Goal: Task Accomplishment & Management: Manage account settings

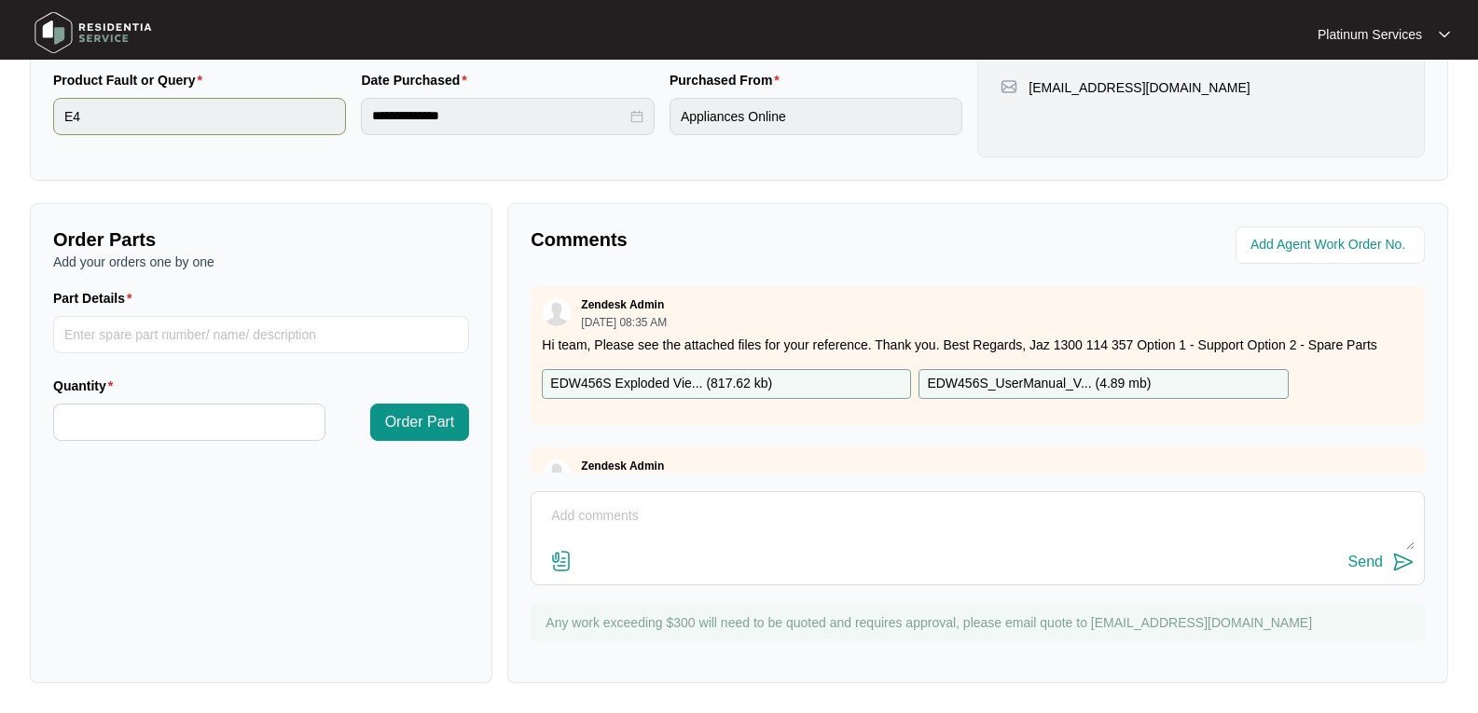
scroll to position [726, 0]
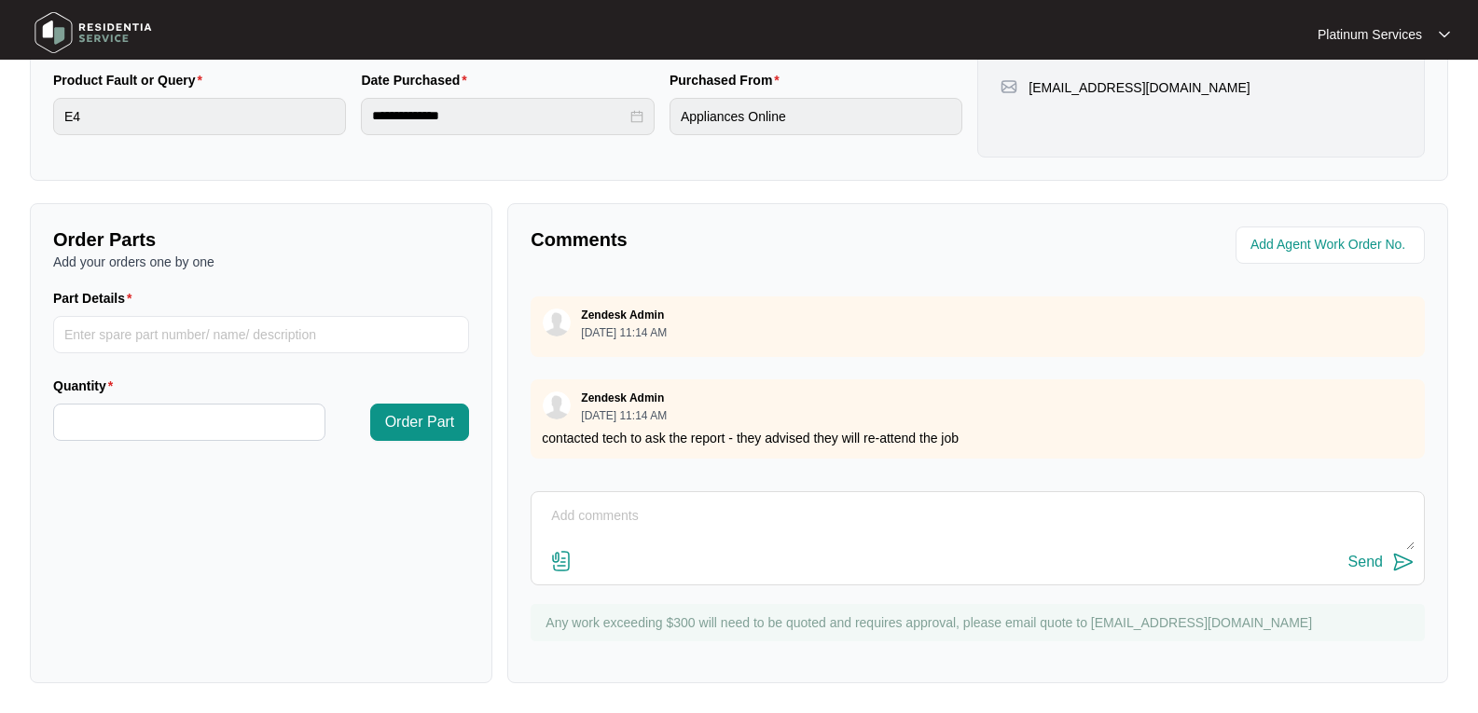
click at [92, 47] on img at bounding box center [93, 33] width 131 height 56
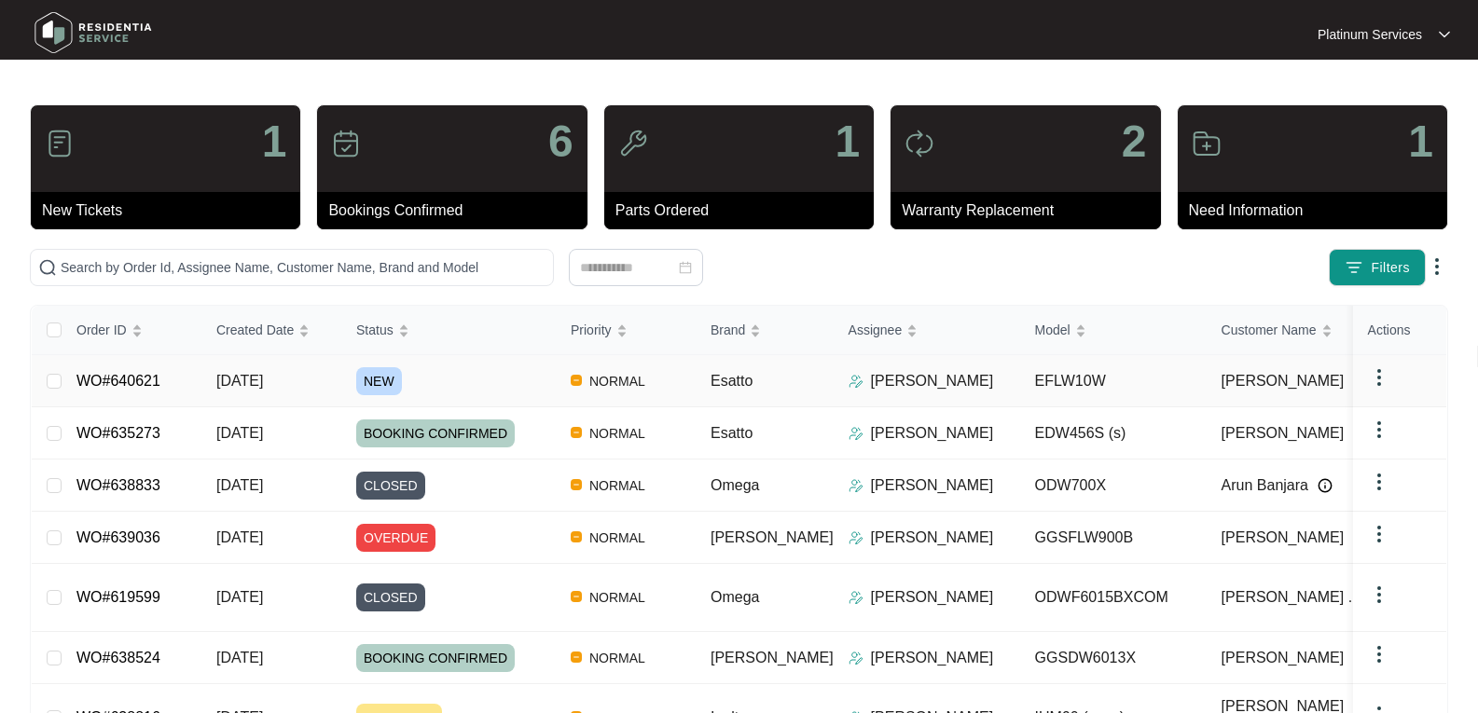
click at [377, 378] on span "NEW" at bounding box center [379, 381] width 46 height 28
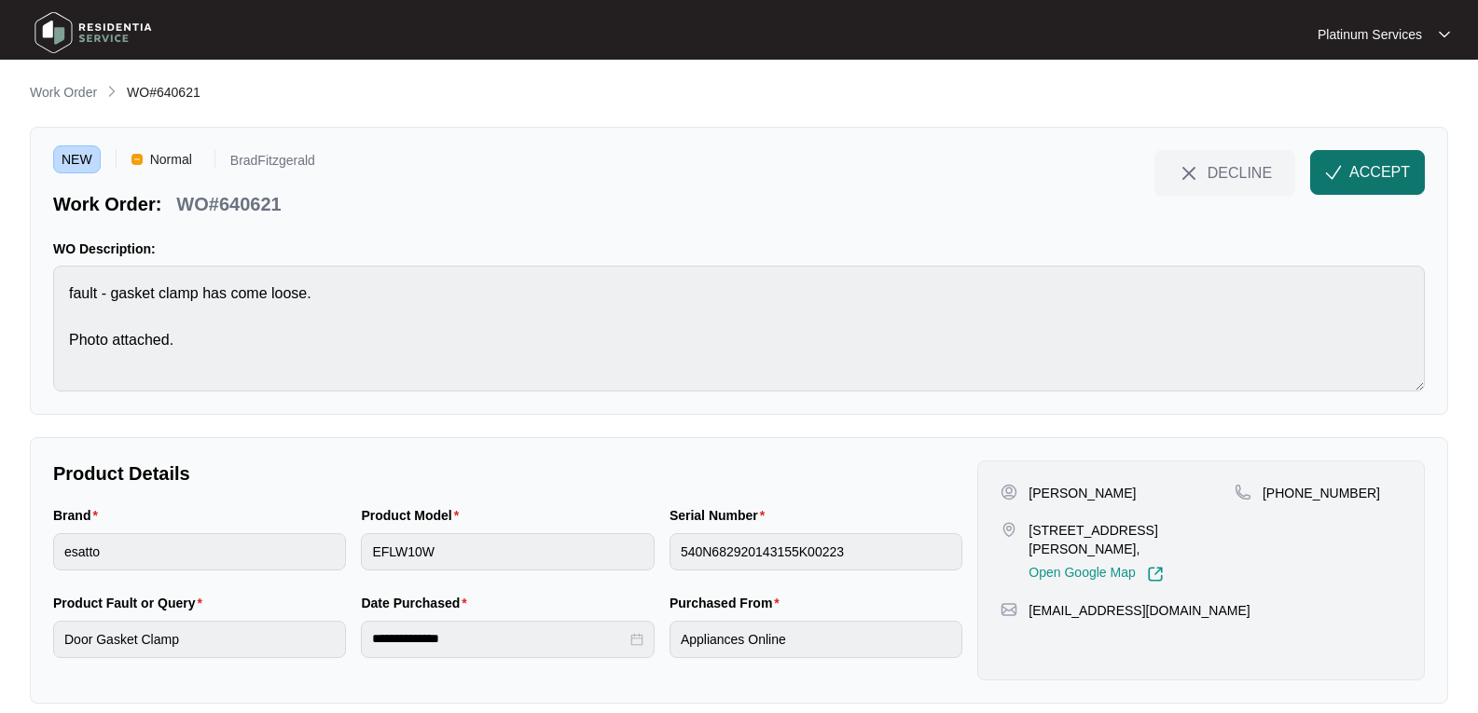
click at [1381, 174] on span "ACCEPT" at bounding box center [1379, 172] width 61 height 22
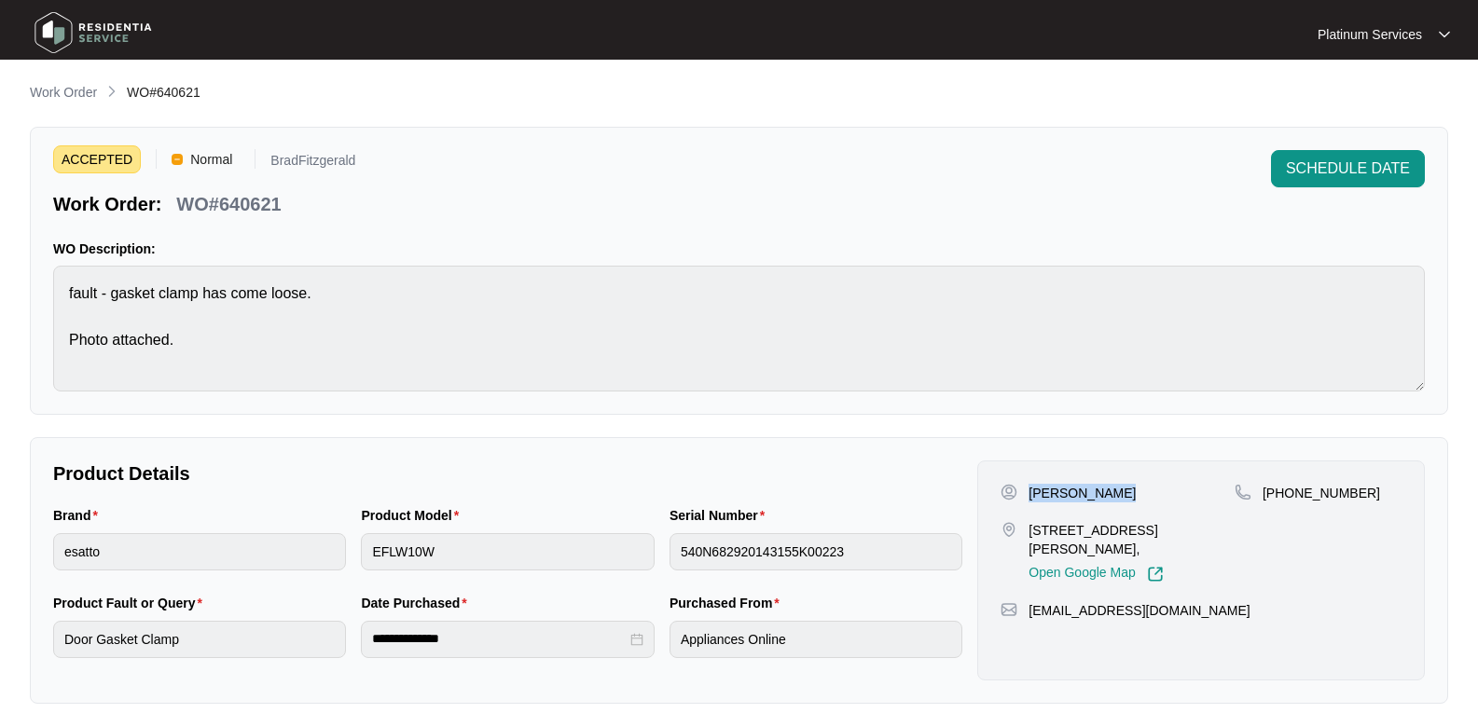
drag, startPoint x: 1125, startPoint y: 494, endPoint x: 1025, endPoint y: 499, distance: 99.9
click at [1025, 499] on div "[PERSON_NAME]" at bounding box center [1118, 493] width 234 height 19
copy p "[PERSON_NAME]"
drag, startPoint x: 1072, startPoint y: 549, endPoint x: 1026, endPoint y: 534, distance: 49.0
click at [1026, 534] on div "[STREET_ADDRESS][PERSON_NAME], Open Google Map" at bounding box center [1118, 552] width 234 height 62
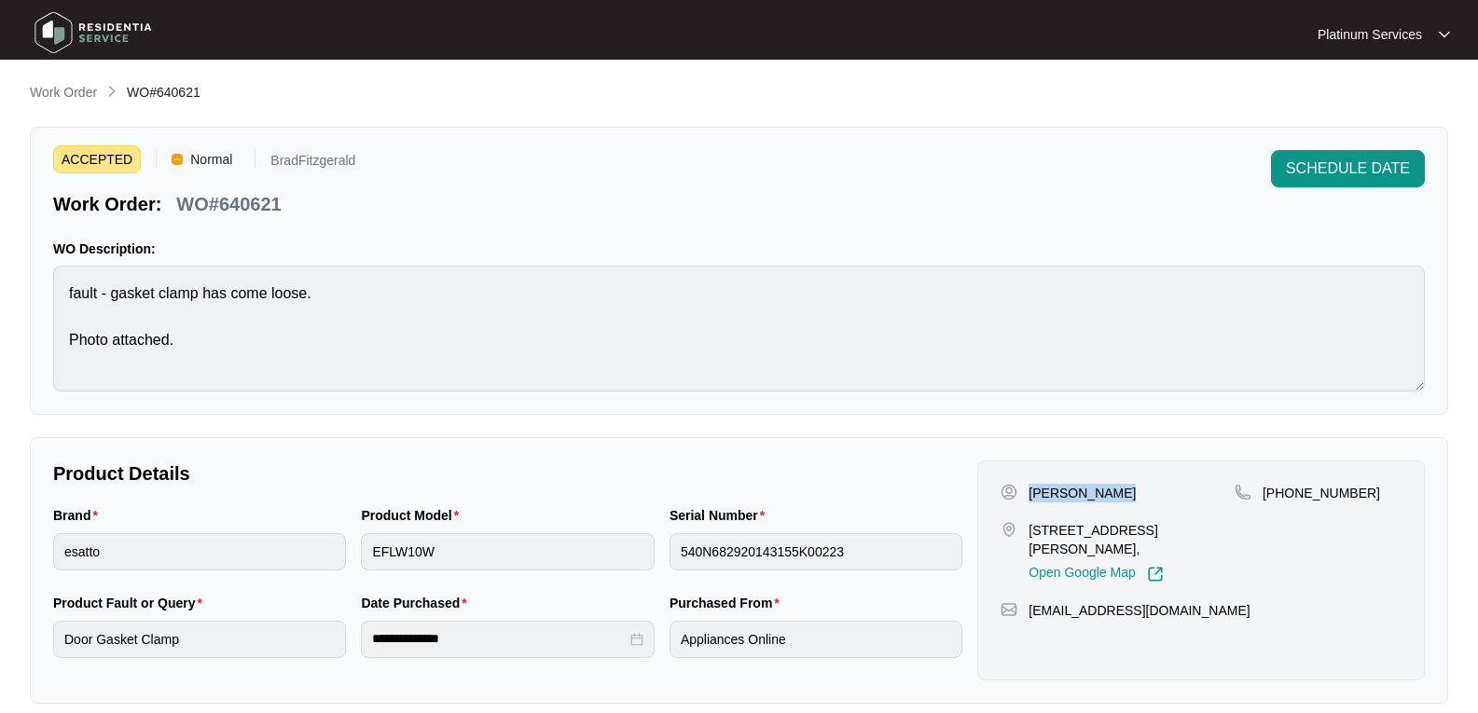
copy p "[STREET_ADDRESS][PERSON_NAME],"
drag, startPoint x: 1171, startPoint y: 595, endPoint x: 1021, endPoint y: 608, distance: 150.7
click at [1021, 608] on div "[PERSON_NAME] [STREET_ADDRESS][PERSON_NAME][PERSON_NAME], Open Google Map [PHON…" at bounding box center [1201, 571] width 448 height 220
copy div "[EMAIL_ADDRESS][DOMAIN_NAME]"
drag, startPoint x: 1363, startPoint y: 482, endPoint x: 1253, endPoint y: 489, distance: 110.2
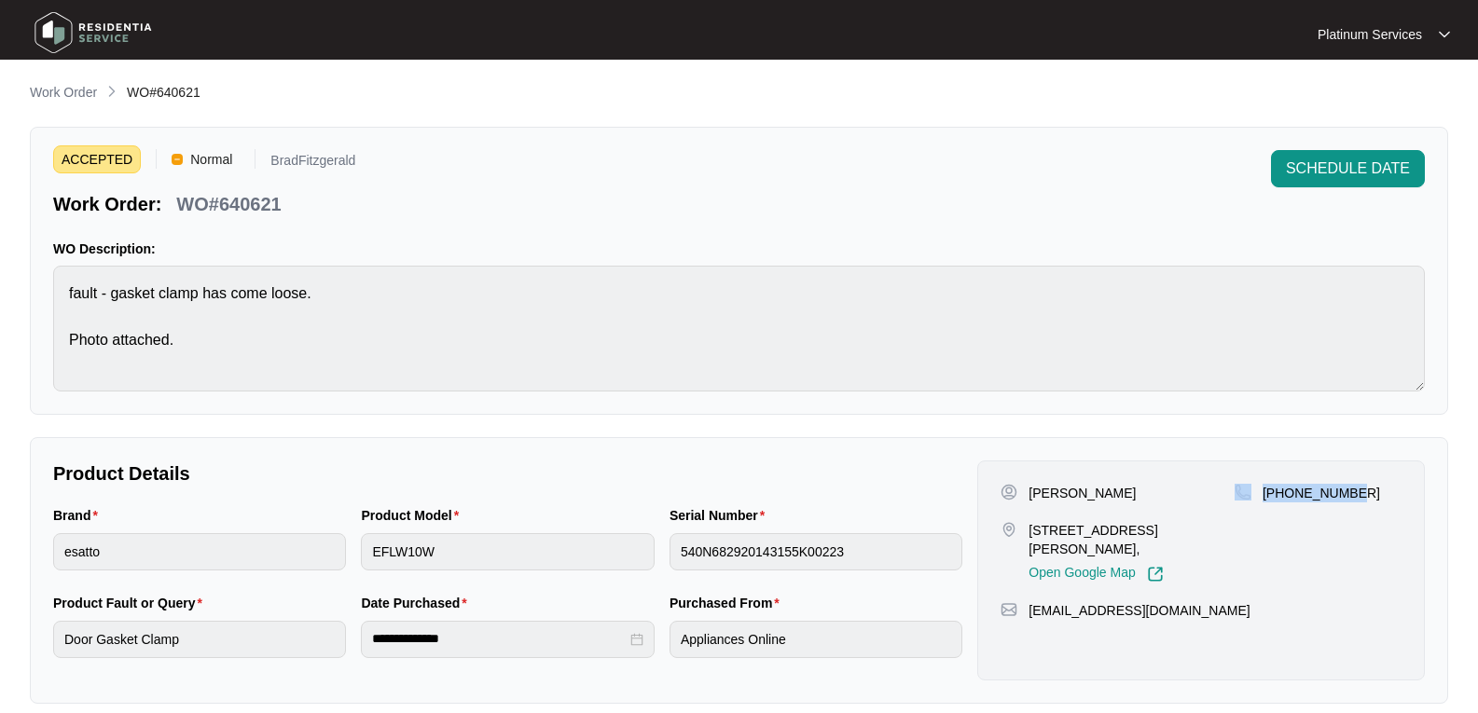
click at [1253, 489] on div "[PERSON_NAME] [STREET_ADDRESS][PERSON_NAME][PERSON_NAME], Open Google Map [PHON…" at bounding box center [1201, 571] width 448 height 220
copy div "[PHONE_NUMBER]"
click at [280, 539] on div "Brand esatto Product Model EFLW10W Serial Number 540N682920143155K00223" at bounding box center [508, 549] width 924 height 88
click at [7, 550] on main "**********" at bounding box center [739, 530] width 1478 height 1061
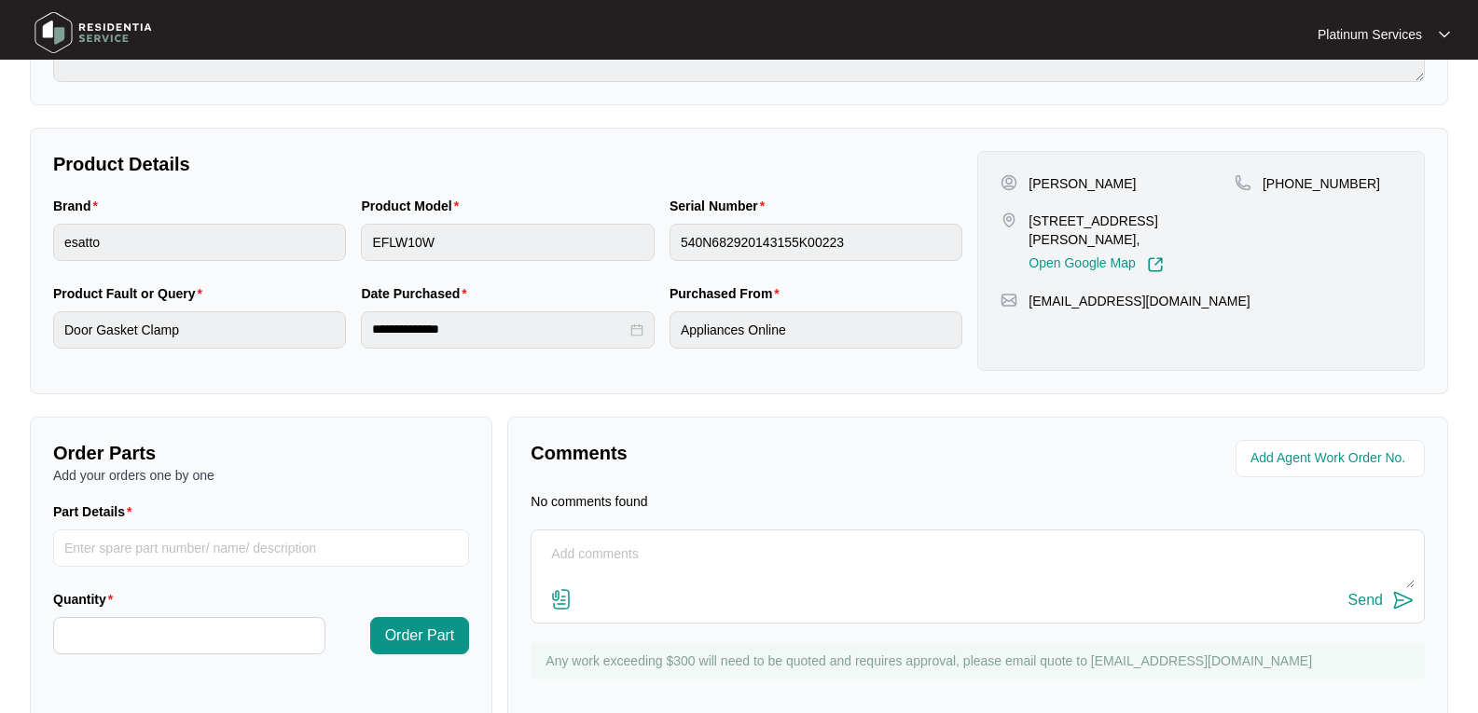
scroll to position [349, 0]
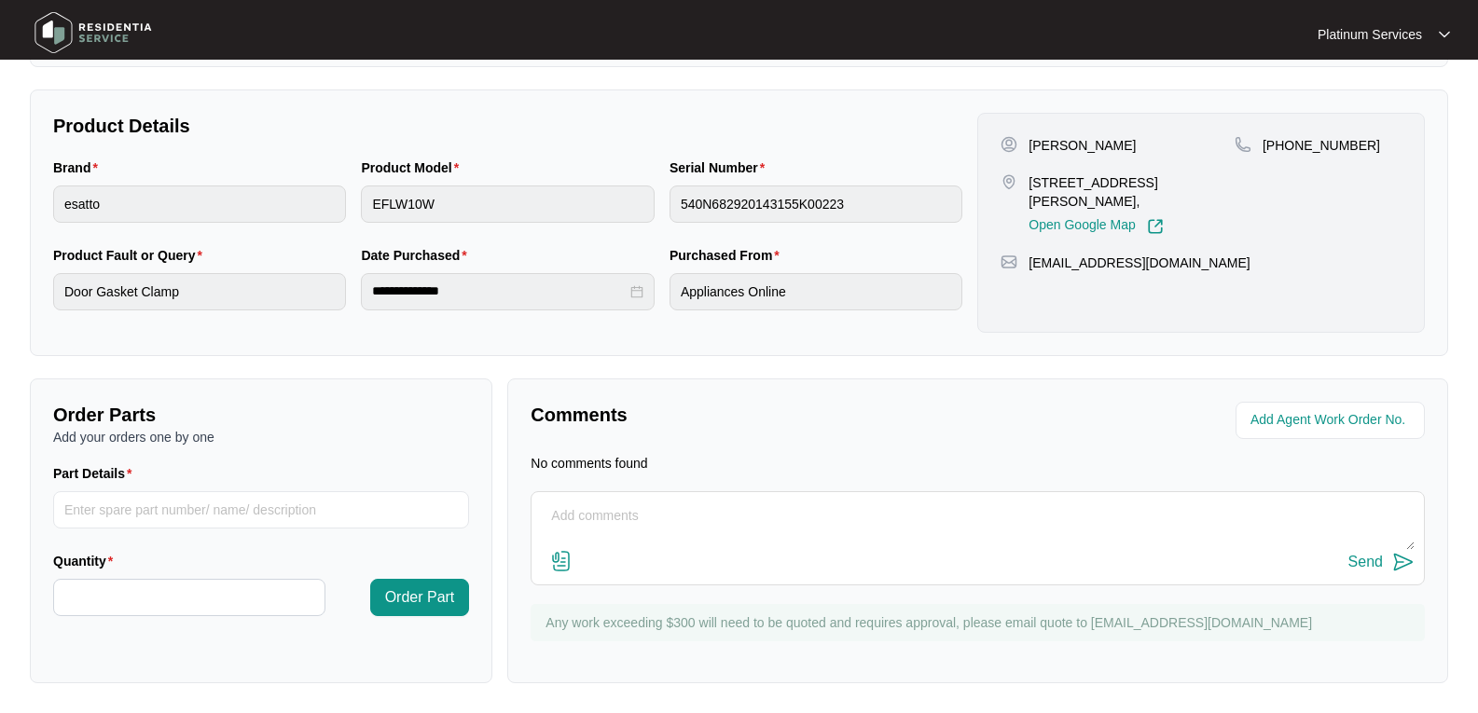
click at [804, 537] on textarea at bounding box center [978, 526] width 874 height 48
click at [756, 538] on textarea "Hi Team, May we request to send any" at bounding box center [978, 526] width 874 height 48
type textarea "Hi Team, May we request to send any suggested part for this job? Thank you."
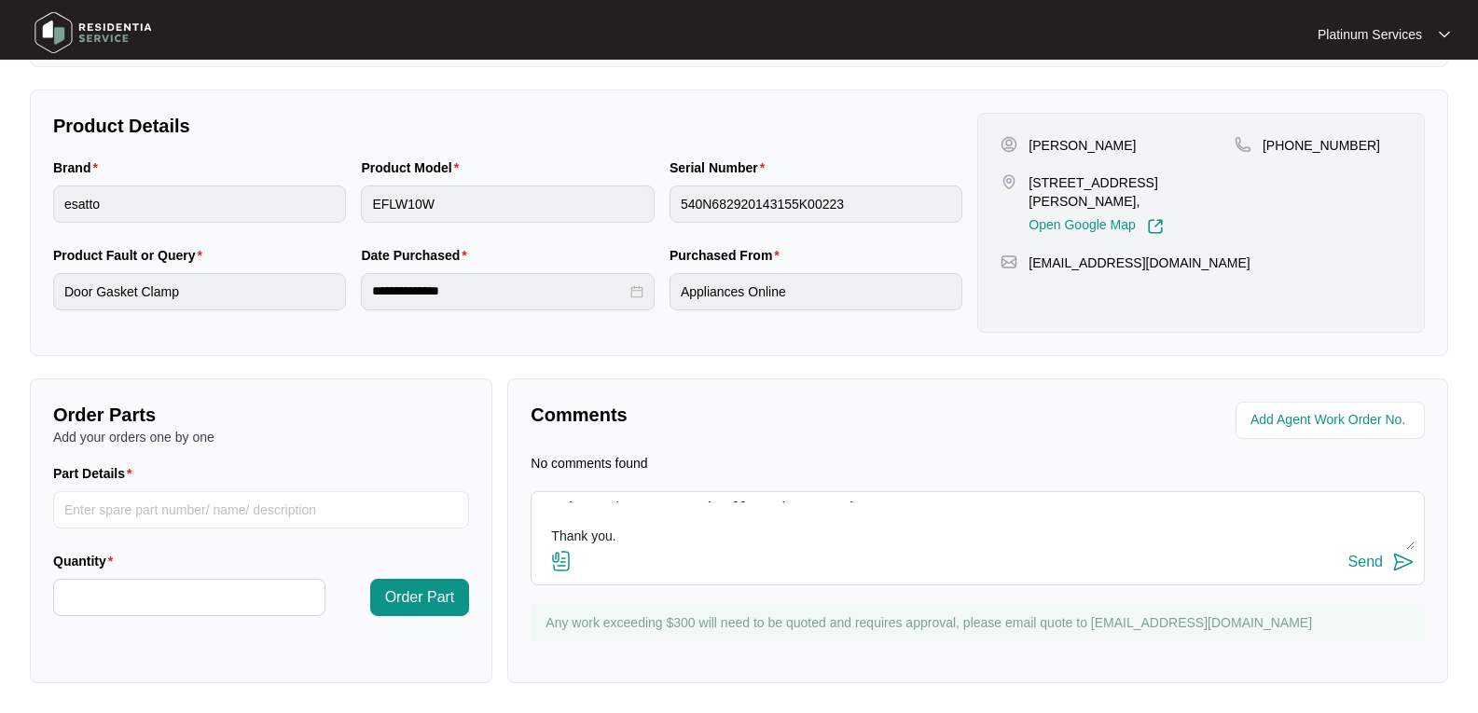
click at [1399, 557] on img at bounding box center [1403, 562] width 22 height 22
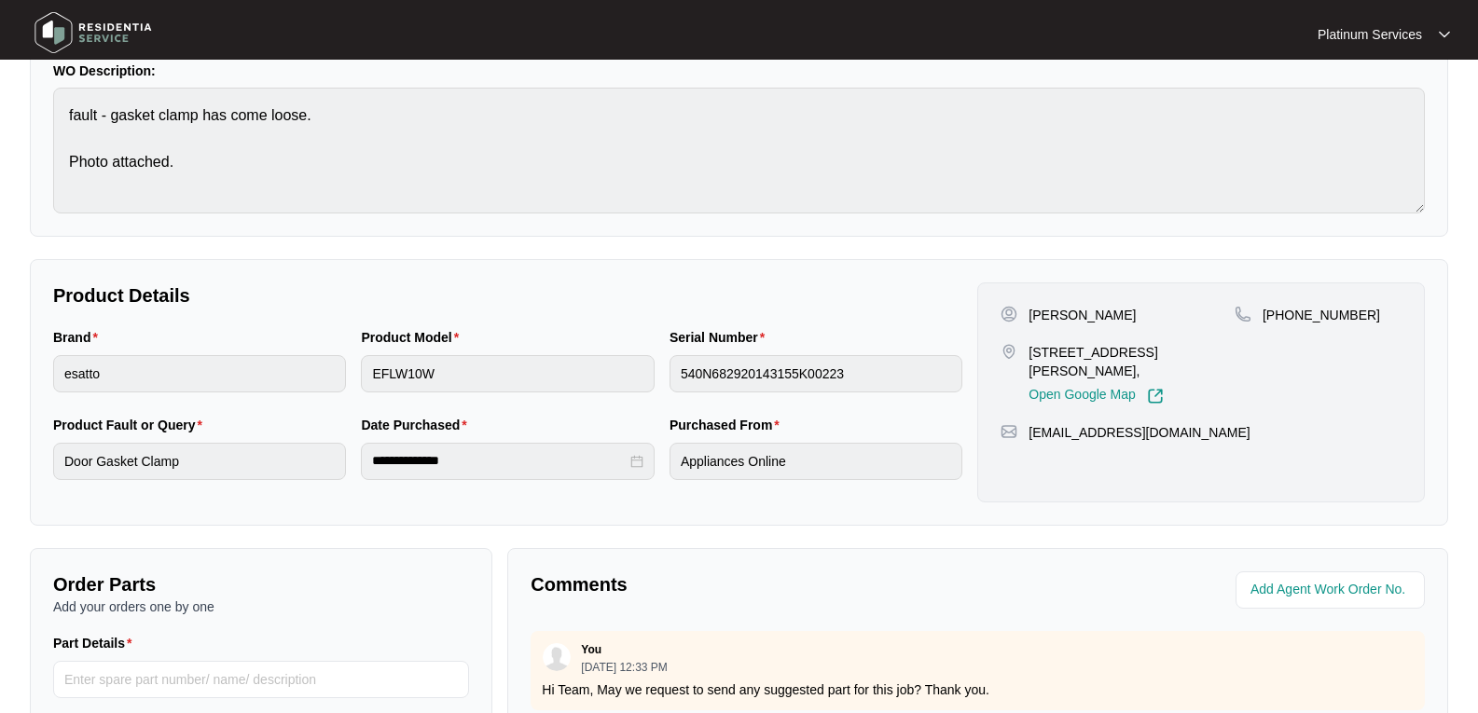
scroll to position [0, 0]
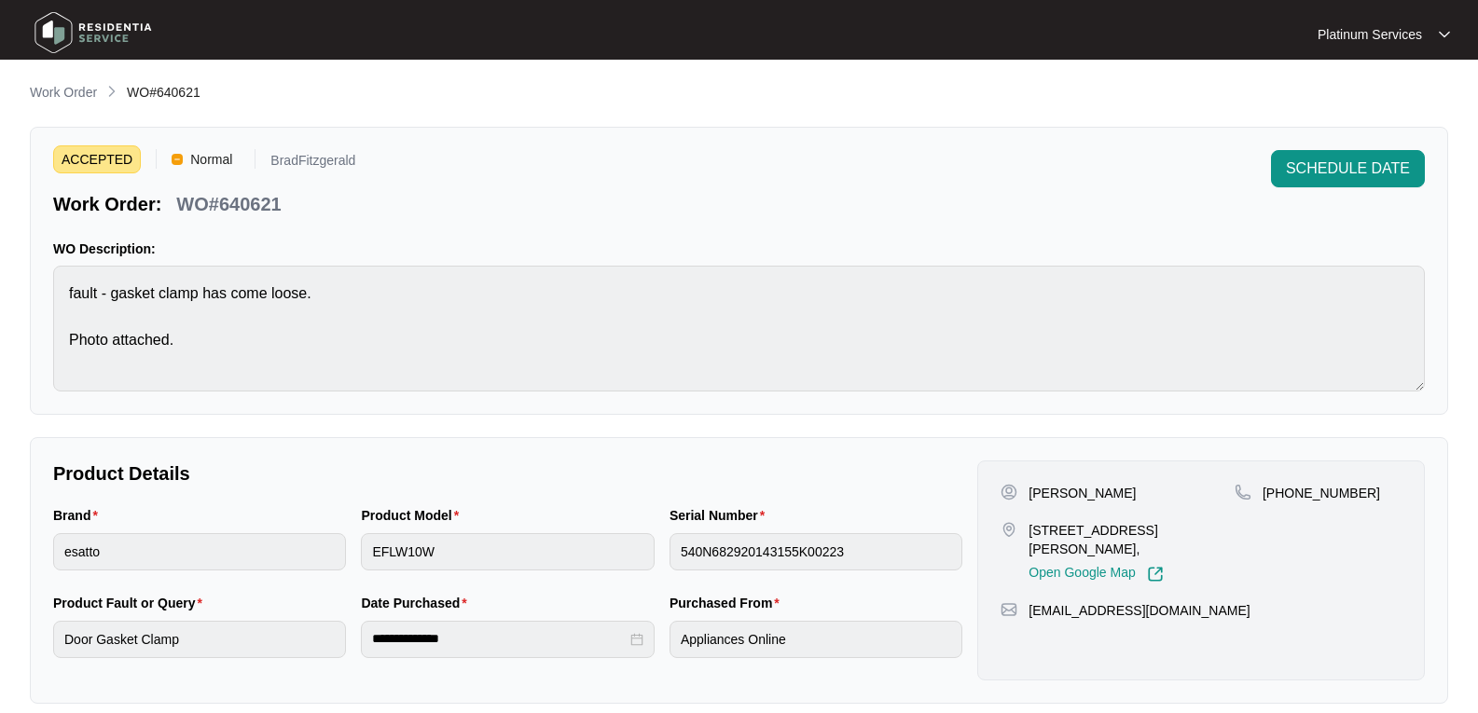
click at [245, 186] on div "WO#640621" at bounding box center [228, 201] width 119 height 33
copy p "640621"
click at [72, 35] on img at bounding box center [93, 33] width 131 height 56
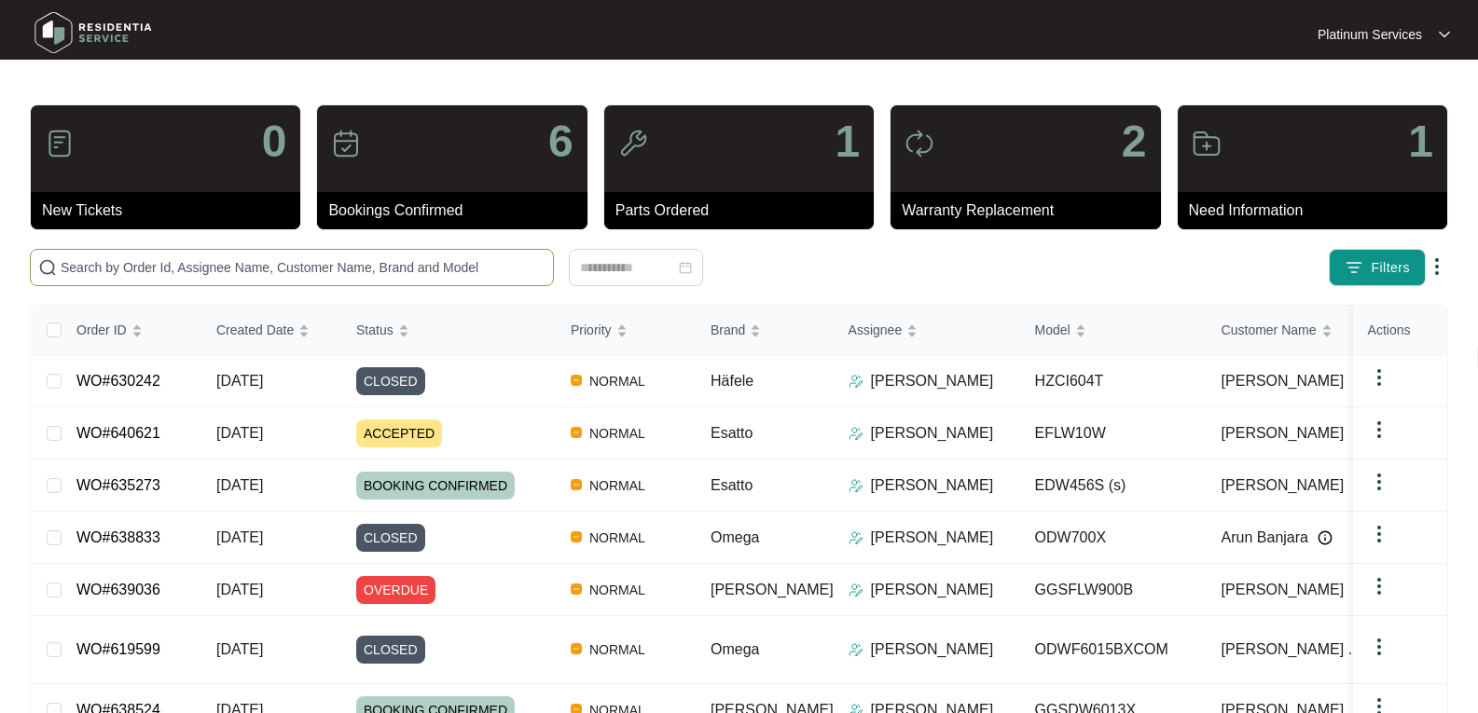
click at [131, 256] on span at bounding box center [292, 267] width 524 height 37
paste input "604111"
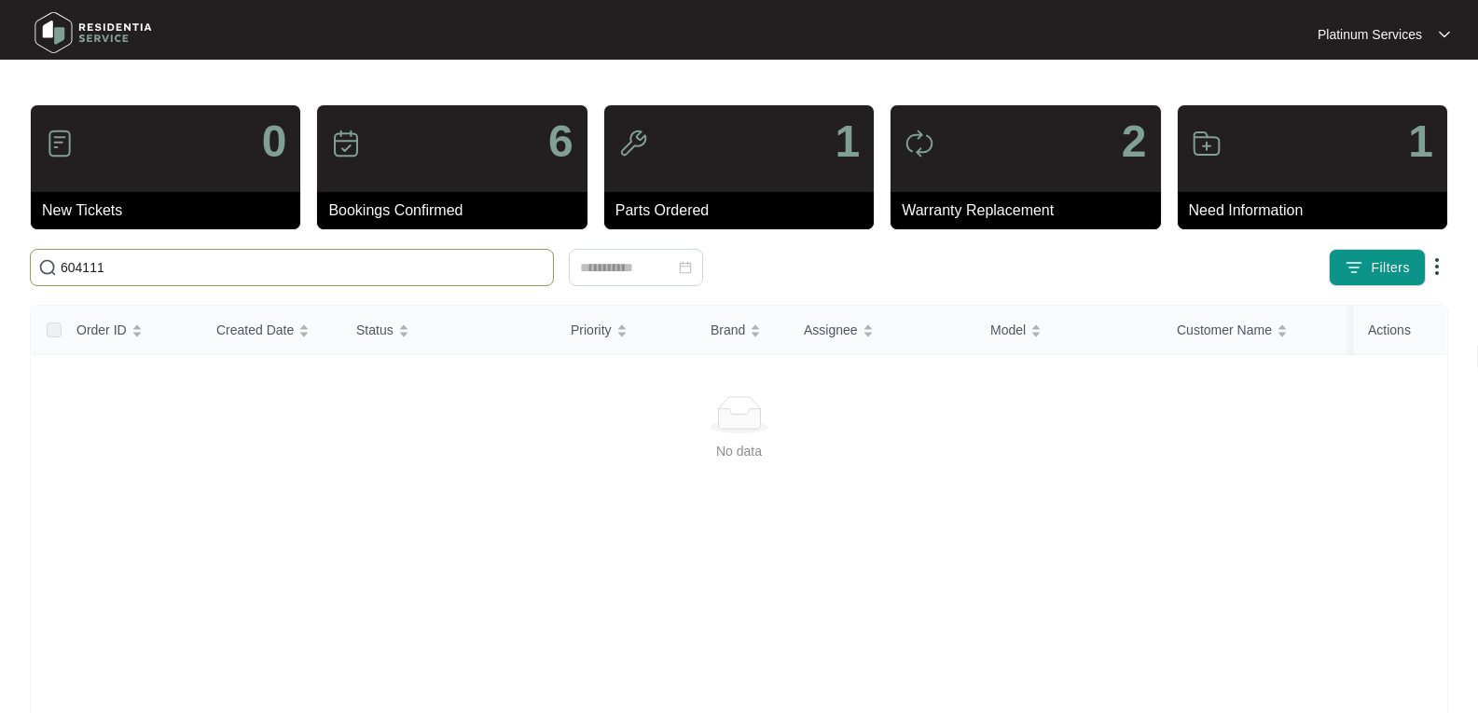
type input "604111"
